Goal: Information Seeking & Learning: Learn about a topic

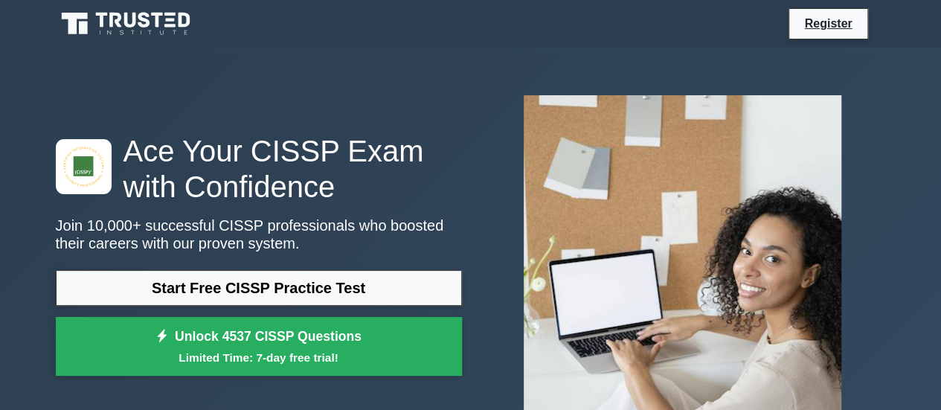
scroll to position [74, 0]
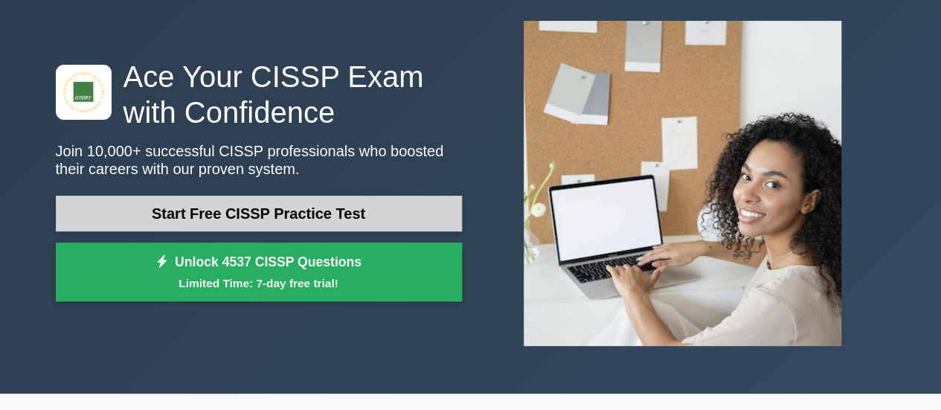
click at [303, 212] on link "Start Free CISSP Practice Test" at bounding box center [259, 214] width 406 height 36
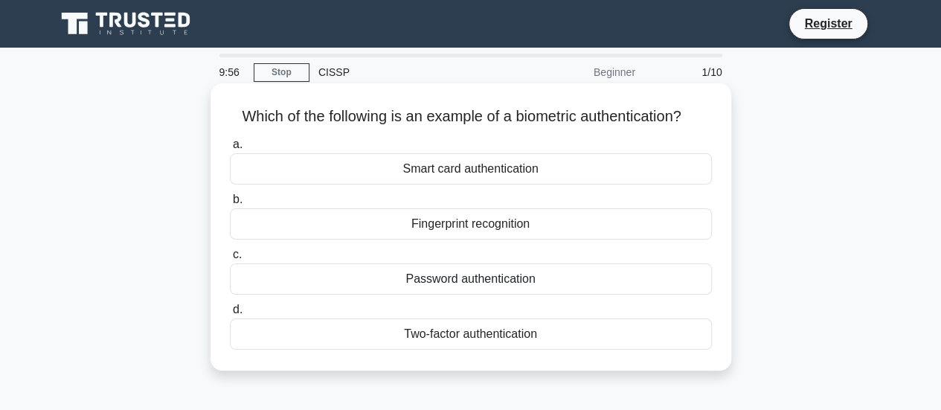
click at [489, 227] on div "Fingerprint recognition" at bounding box center [471, 223] width 482 height 31
click at [230, 204] on input "b. Fingerprint recognition" at bounding box center [230, 200] width 0 height 10
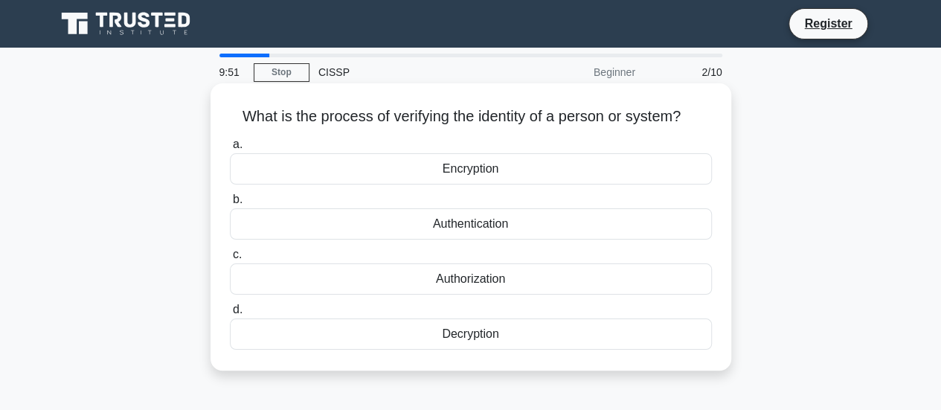
click at [506, 223] on div "Authentication" at bounding box center [471, 223] width 482 height 31
click at [230, 204] on input "b. Authentication" at bounding box center [230, 200] width 0 height 10
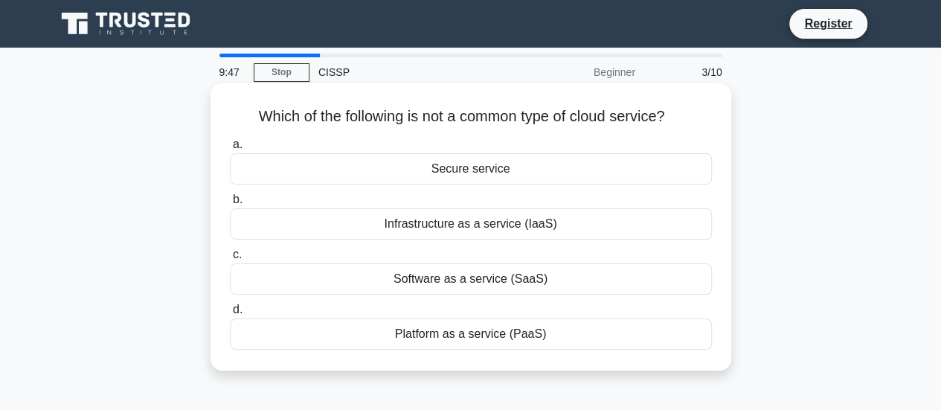
click at [518, 172] on div "Secure service" at bounding box center [471, 168] width 482 height 31
click at [230, 149] on input "a. Secure service" at bounding box center [230, 145] width 0 height 10
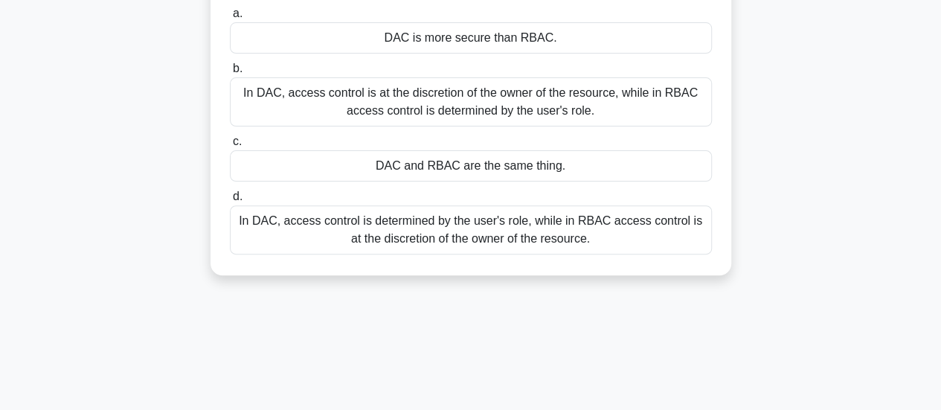
scroll to position [74, 0]
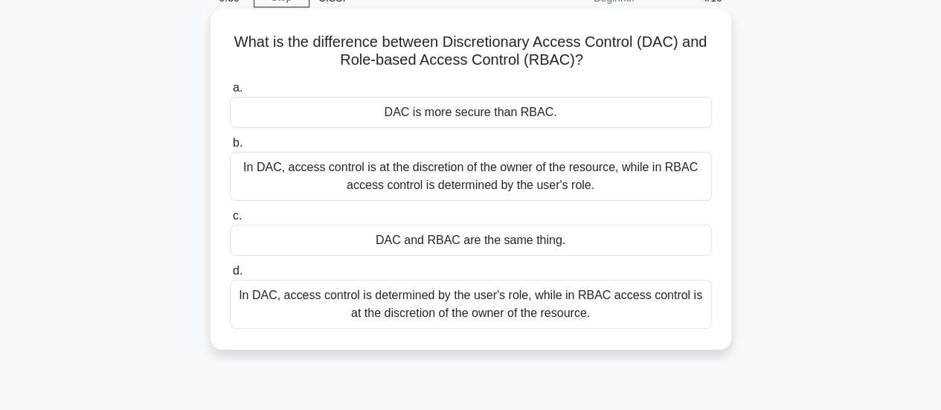
click at [417, 164] on div "In DAC, access control is at the discretion of the owner of the resource, while…" at bounding box center [471, 176] width 482 height 49
click at [230, 148] on input "b. In DAC, access control is at the discretion of the owner of the resource, wh…" at bounding box center [230, 143] width 0 height 10
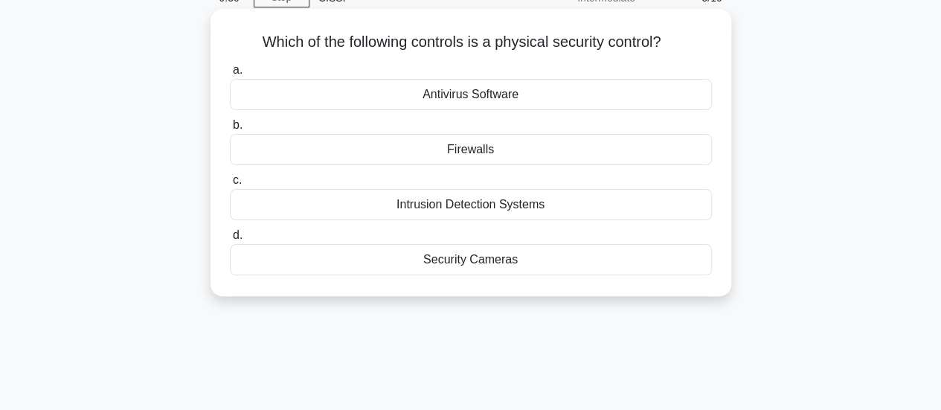
scroll to position [0, 0]
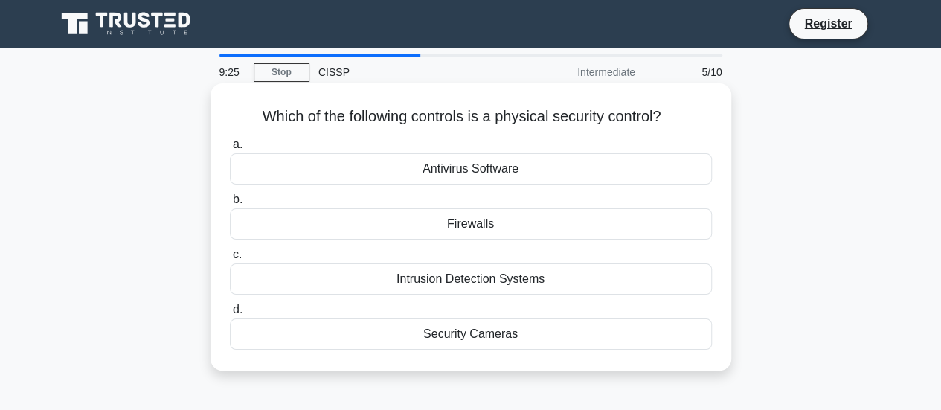
click at [532, 338] on div "Security Cameras" at bounding box center [471, 333] width 482 height 31
click at [230, 315] on input "d. Security Cameras" at bounding box center [230, 310] width 0 height 10
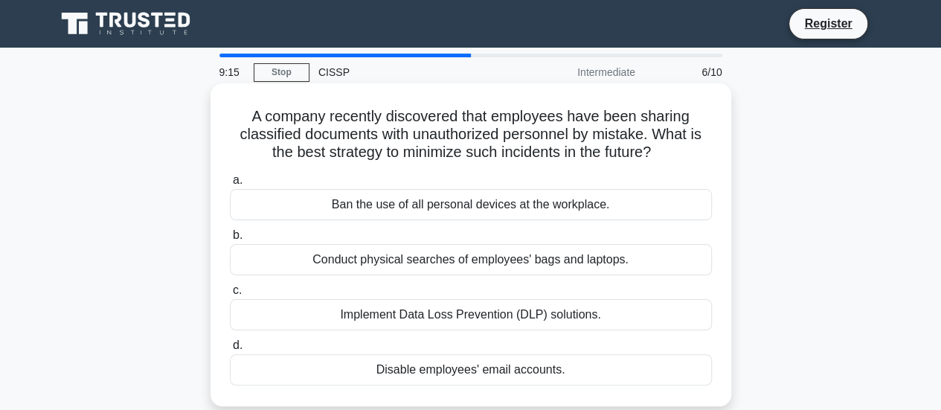
click at [451, 315] on div "Implement Data Loss Prevention (DLP) solutions." at bounding box center [471, 314] width 482 height 31
click at [230, 295] on input "c. Implement Data Loss Prevention (DLP) solutions." at bounding box center [230, 291] width 0 height 10
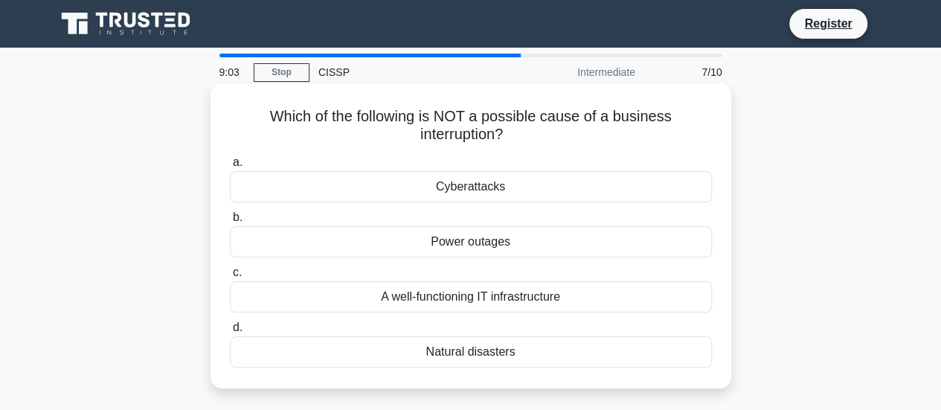
click at [427, 294] on div "A well-functioning IT infrastructure" at bounding box center [471, 296] width 482 height 31
click at [230, 277] on input "c. A well-functioning IT infrastructure" at bounding box center [230, 273] width 0 height 10
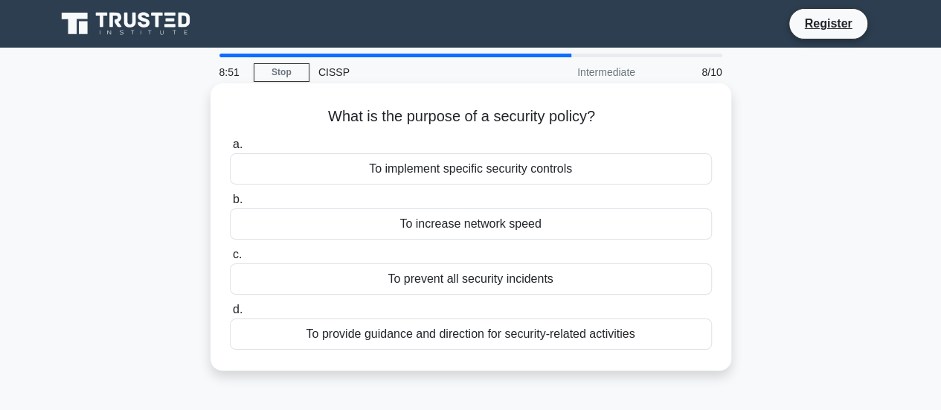
click at [580, 334] on div "To provide guidance and direction for security-related activities" at bounding box center [471, 333] width 482 height 31
click at [230, 315] on input "d. To provide guidance and direction for security-related activities" at bounding box center [230, 310] width 0 height 10
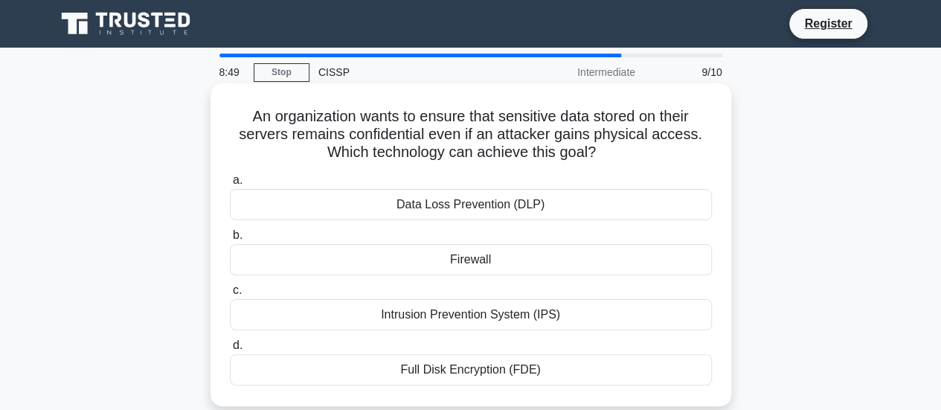
scroll to position [74, 0]
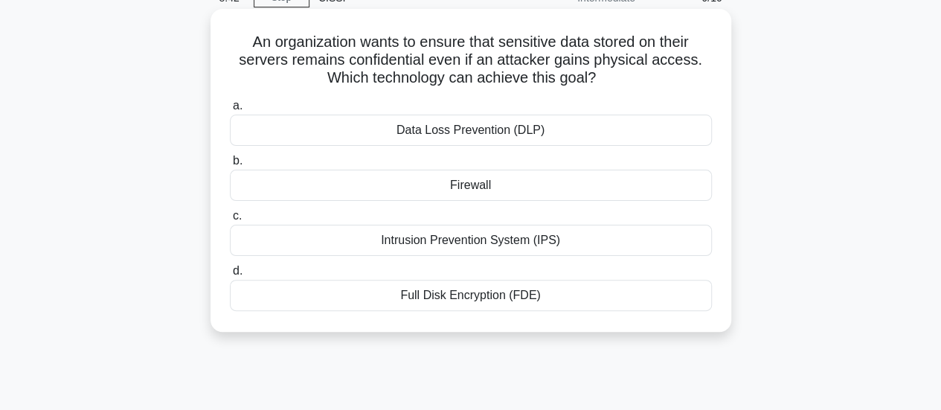
click at [585, 293] on div "Full Disk Encryption (FDE)" at bounding box center [471, 295] width 482 height 31
click at [230, 276] on input "d. Full Disk Encryption (FDE)" at bounding box center [230, 271] width 0 height 10
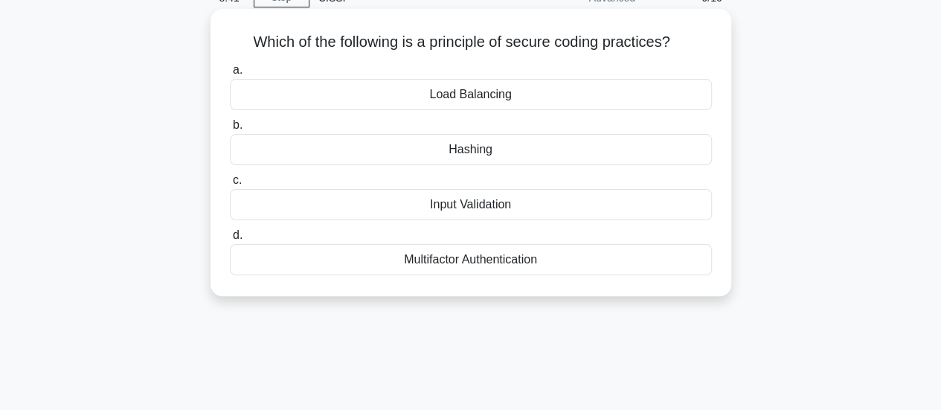
scroll to position [0, 0]
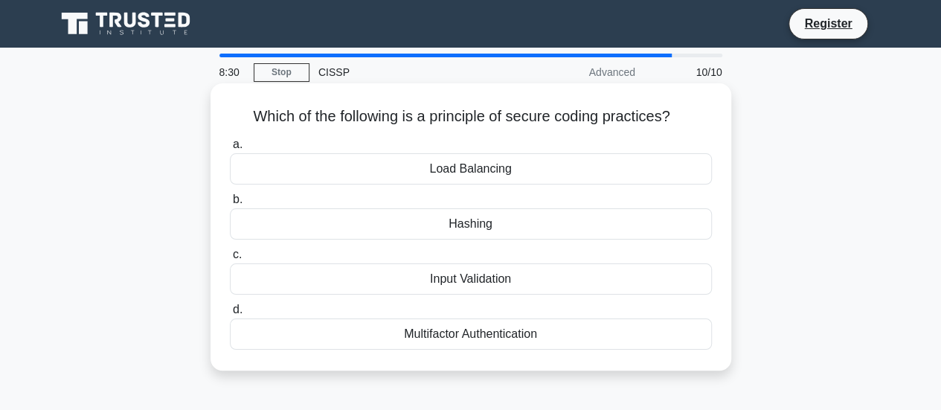
click at [509, 277] on div "Input Validation" at bounding box center [471, 278] width 482 height 31
click at [230, 260] on input "c. Input Validation" at bounding box center [230, 255] width 0 height 10
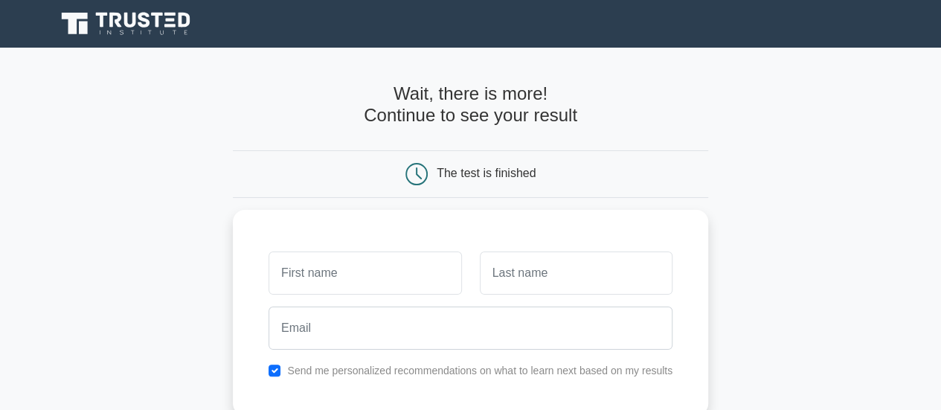
scroll to position [149, 0]
